Goal: Transaction & Acquisition: Purchase product/service

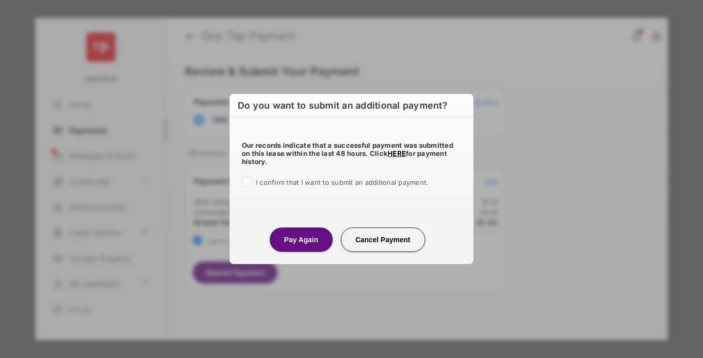
click at [365, 178] on span "I confirm that I want to submit an additional payment." at bounding box center [342, 182] width 172 height 8
click at [308, 182] on span "I confirm that I want to submit an additional payment." at bounding box center [342, 182] width 172 height 8
click at [298, 182] on span "I confirm that I want to submit an additional payment." at bounding box center [342, 182] width 172 height 8
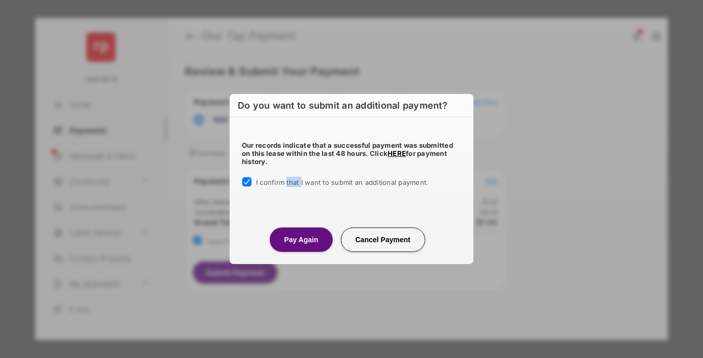
click at [298, 182] on span "I confirm that I want to submit an additional payment." at bounding box center [342, 182] width 172 height 8
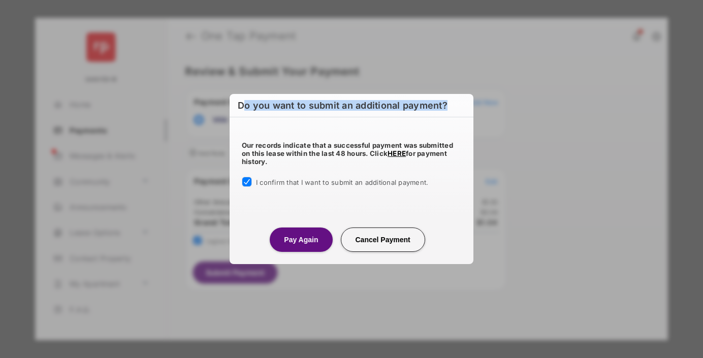
drag, startPoint x: 242, startPoint y: 103, endPoint x: 463, endPoint y: 106, distance: 220.4
click at [463, 106] on h2 "Do you want to submit an additional payment?" at bounding box center [351, 105] width 244 height 23
click at [451, 103] on h2 "Do you want to submit an additional payment?" at bounding box center [351, 105] width 244 height 23
drag, startPoint x: 451, startPoint y: 103, endPoint x: 245, endPoint y: 104, distance: 206.7
click at [245, 104] on h2 "Do you want to submit an additional payment?" at bounding box center [351, 105] width 244 height 23
